Goal: Information Seeking & Learning: Find specific fact

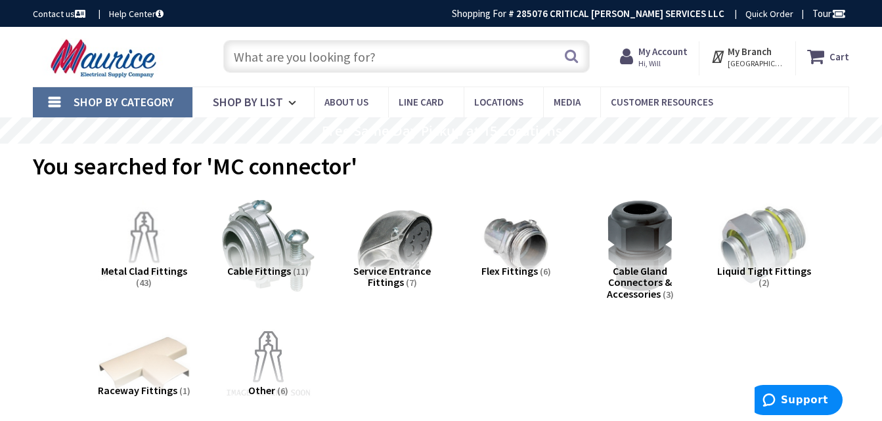
click at [251, 56] on input "text" at bounding box center [406, 56] width 366 height 33
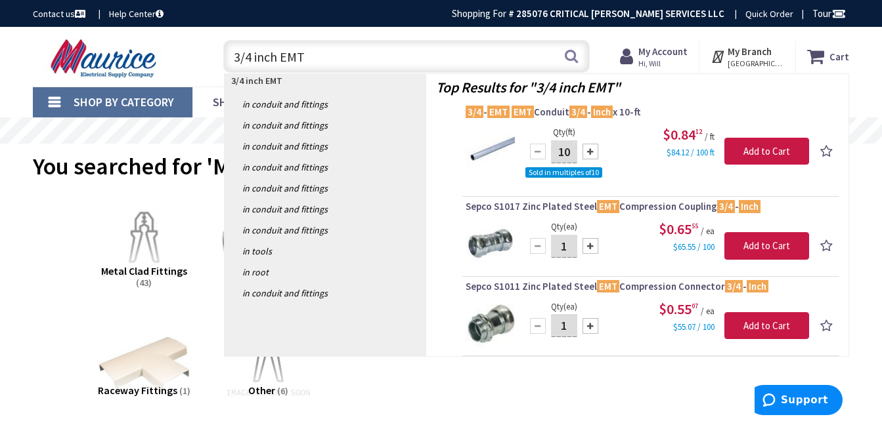
click at [337, 57] on input "3/4 inch EMT" at bounding box center [406, 56] width 366 height 33
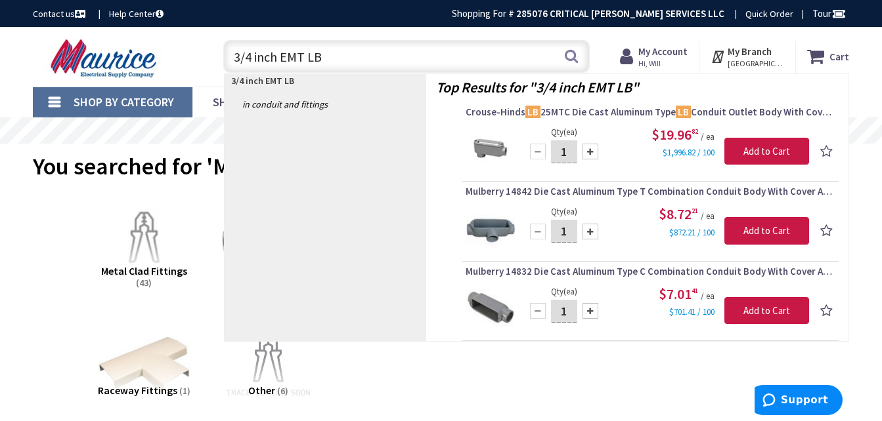
click at [329, 56] on input "3/4 inch EMT LB" at bounding box center [406, 56] width 366 height 33
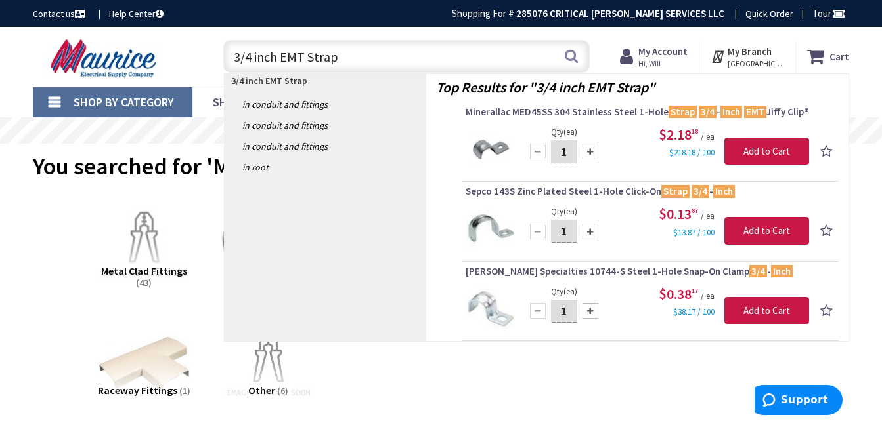
drag, startPoint x: 345, startPoint y: 56, endPoint x: 206, endPoint y: 56, distance: 138.5
click at [207, 56] on div "3/4 inch EMT Strap 3/4 inch EMT Strap Search" at bounding box center [403, 56] width 393 height 42
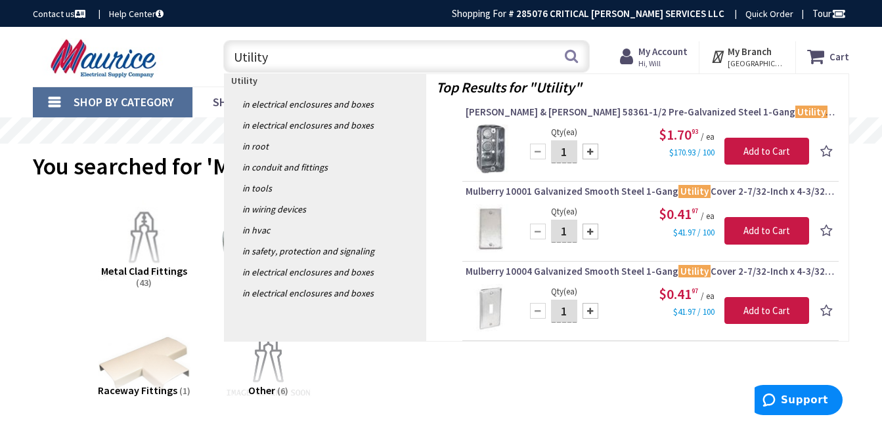
drag, startPoint x: 310, startPoint y: 55, endPoint x: 152, endPoint y: 81, distance: 159.7
click at [153, 81] on div "Skip to Content Toggle Nav Utility Utility Search Cart My Cart Close You have n…" at bounding box center [441, 57] width 882 height 60
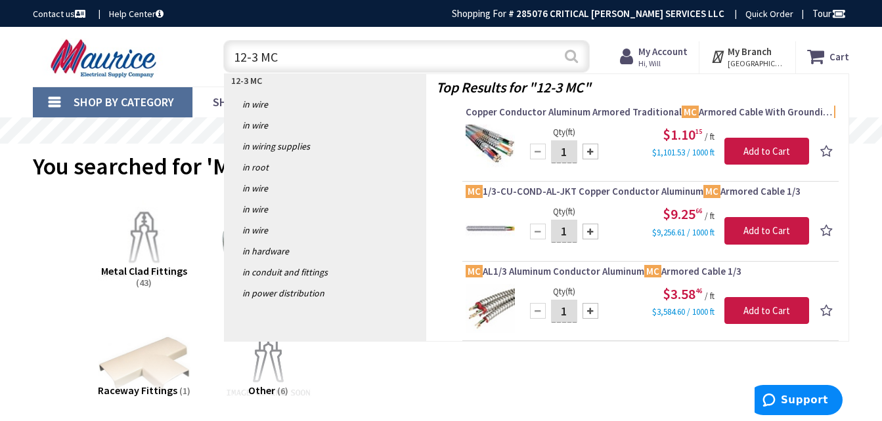
type input "12-3 MC"
click at [571, 54] on button "Search" at bounding box center [571, 56] width 17 height 30
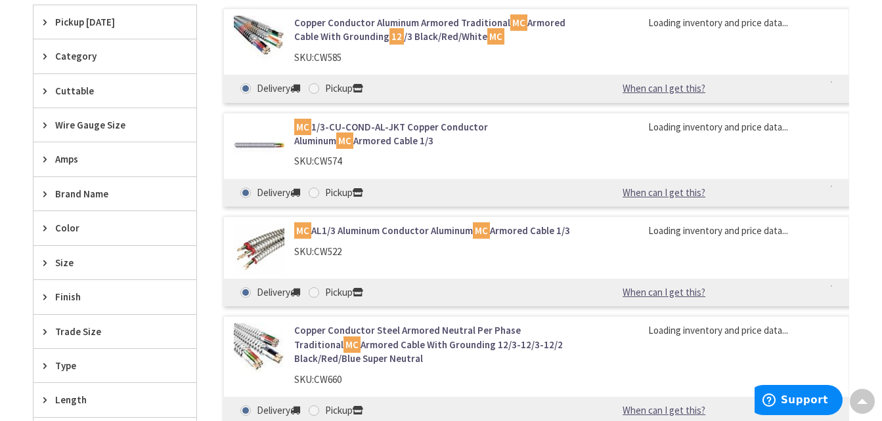
scroll to position [525, 0]
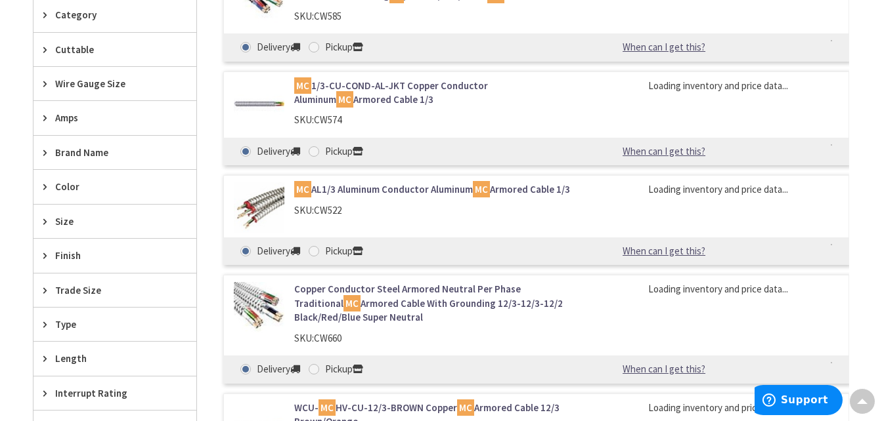
type input "[GEOGRAPHIC_DATA][US_STATE], [GEOGRAPHIC_DATA]"
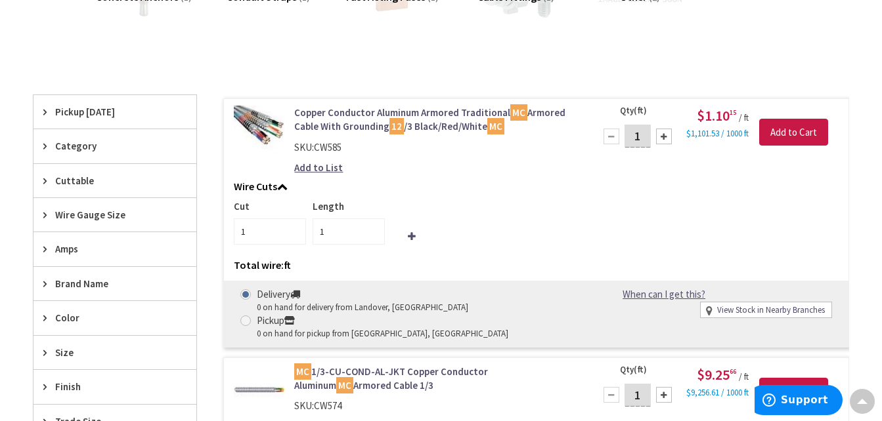
scroll to position [0, 0]
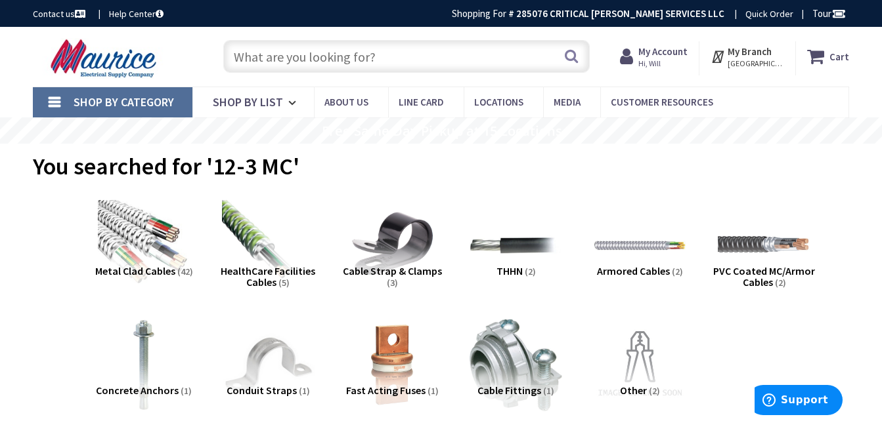
click at [292, 59] on input "text" at bounding box center [406, 56] width 366 height 33
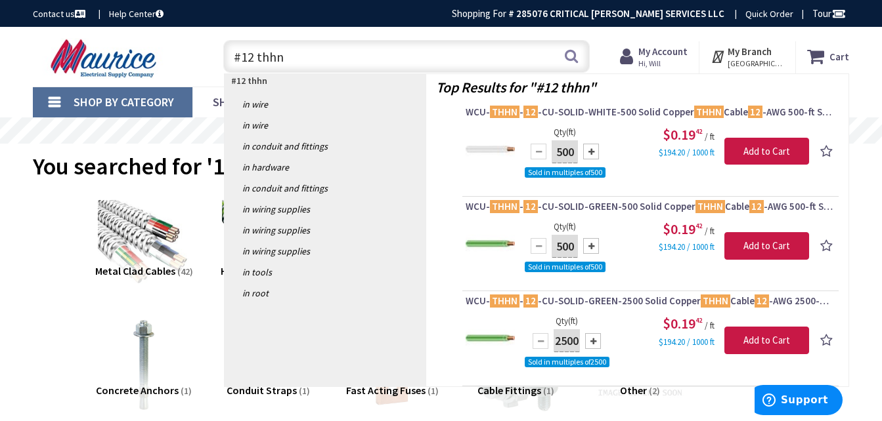
drag, startPoint x: 291, startPoint y: 56, endPoint x: 143, endPoint y: 66, distance: 148.6
click at [143, 66] on div "Toggle Nav #12 thhn #12 thhn Search Cart My Cart Close" at bounding box center [441, 57] width 836 height 44
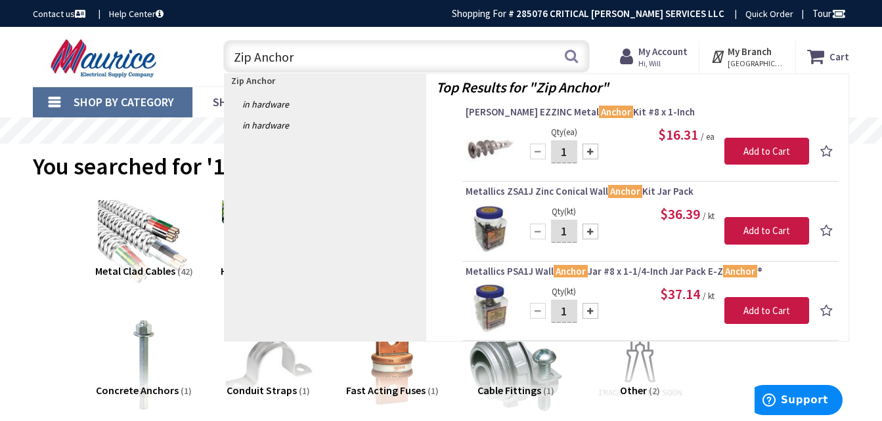
type input "Zip Anchor"
drag, startPoint x: 320, startPoint y: 61, endPoint x: 170, endPoint y: 61, distance: 150.3
click at [171, 60] on div "Toggle Nav Zip Anchor Zip Anchor Search Cart My Cart Close" at bounding box center [441, 57] width 836 height 44
